Goal: Transaction & Acquisition: Subscribe to service/newsletter

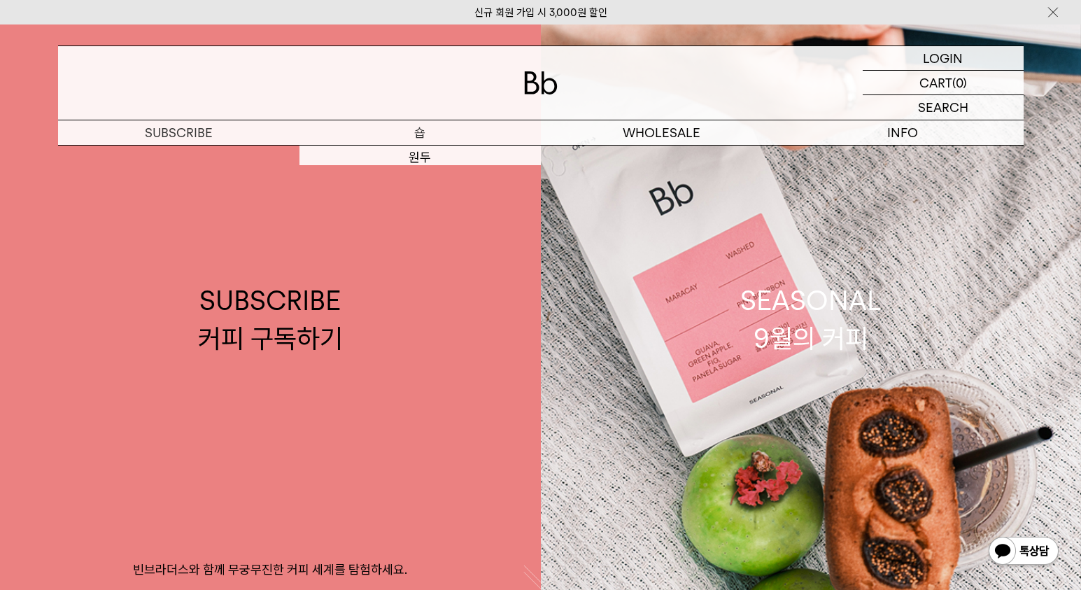
click at [419, 155] on link "SUBSCRIBE 커피 구독하기 빈브라더스와 함께 무궁무진한 커피 세계를 탐험하세요." at bounding box center [270, 319] width 541 height 590
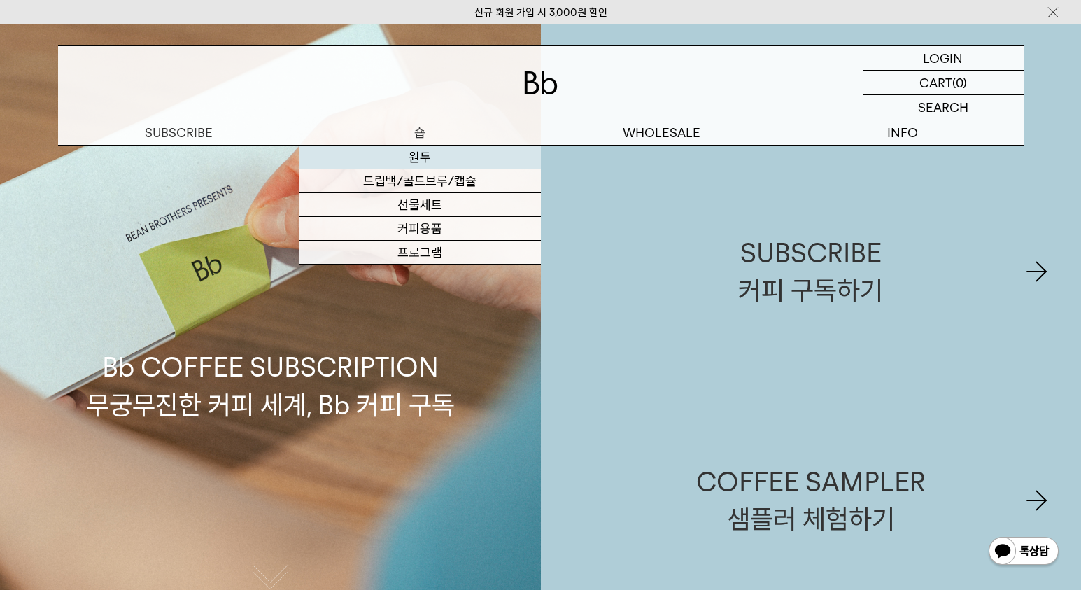
click at [415, 153] on link "원두" at bounding box center [420, 158] width 241 height 24
